Goal: Information Seeking & Learning: Compare options

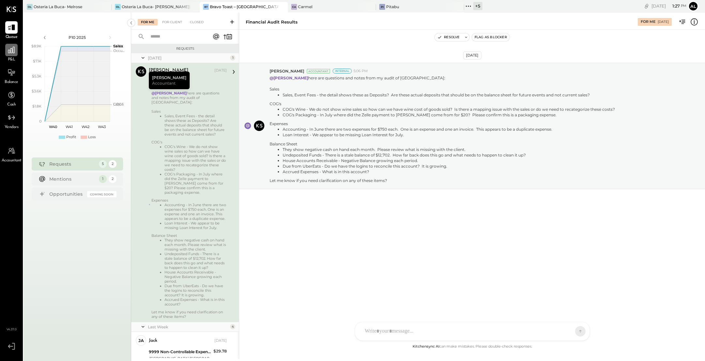
click at [13, 52] on icon at bounding box center [11, 50] width 7 height 7
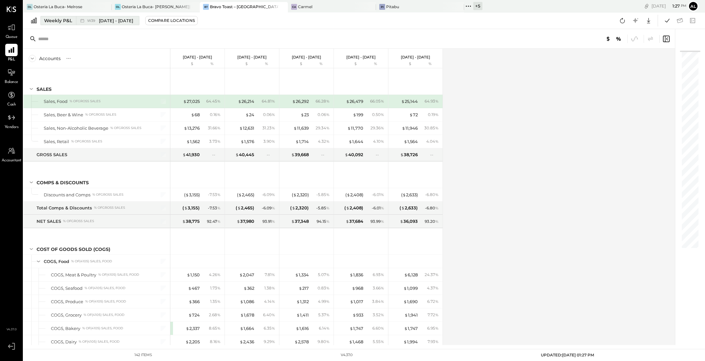
click at [58, 19] on div "Weekly P&L" at bounding box center [58, 20] width 28 height 7
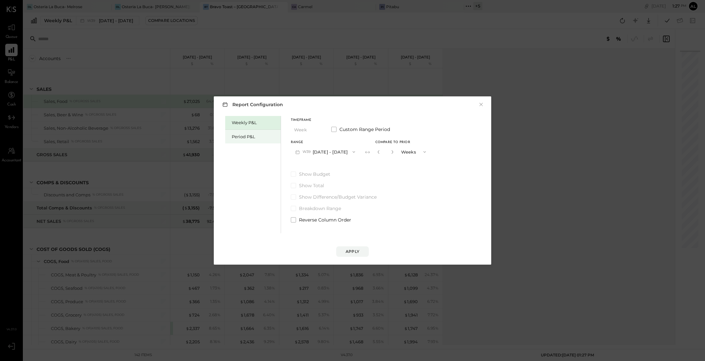
click at [265, 135] on div "Period P&L" at bounding box center [255, 137] width 46 height 6
click at [338, 154] on button "P10 [DATE] - [DATE]" at bounding box center [324, 152] width 67 height 12
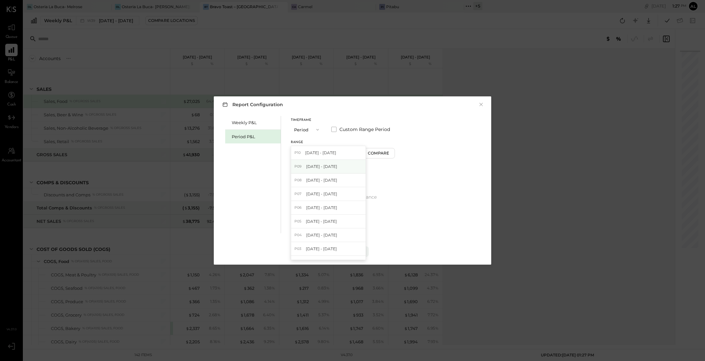
click at [337, 168] on span "[DATE] - [DATE]" at bounding box center [321, 167] width 31 height 6
click at [389, 154] on div "Compare" at bounding box center [379, 153] width 21 height 6
click at [394, 151] on button "button" at bounding box center [391, 151] width 5 height 7
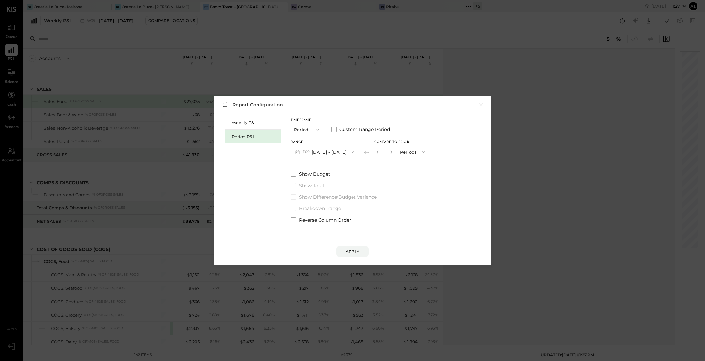
type input "*"
click at [360, 255] on button "Apply" at bounding box center [352, 251] width 33 height 10
